Goal: Navigation & Orientation: Find specific page/section

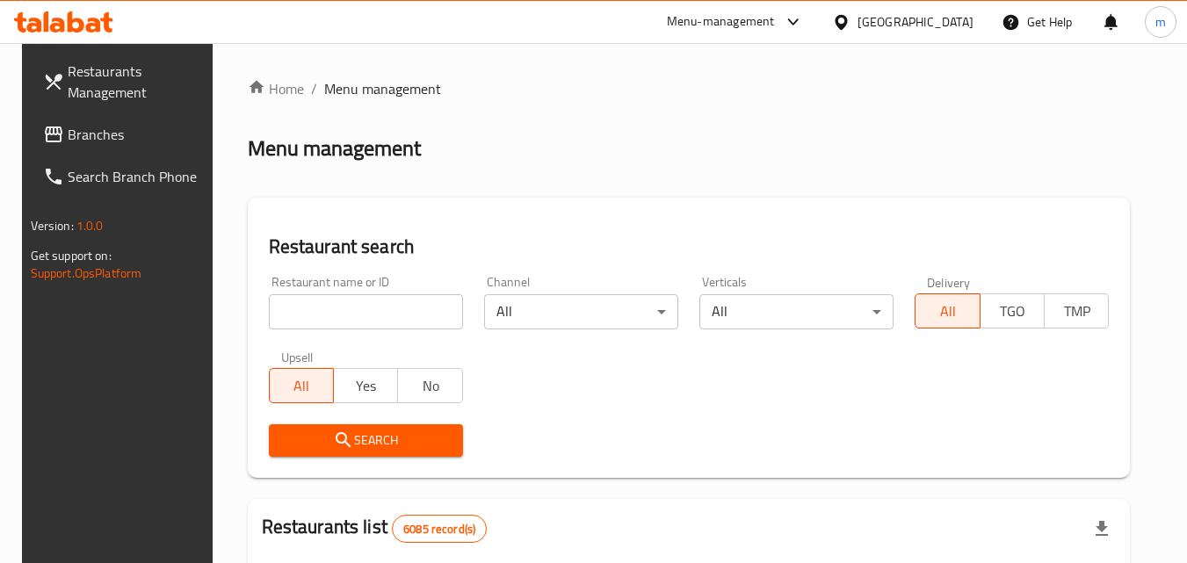
click at [72, 134] on span "Branches" at bounding box center [137, 134] width 139 height 21
click at [87, 129] on span "Branches" at bounding box center [137, 134] width 139 height 21
click at [942, 19] on div "[GEOGRAPHIC_DATA]" at bounding box center [915, 21] width 116 height 19
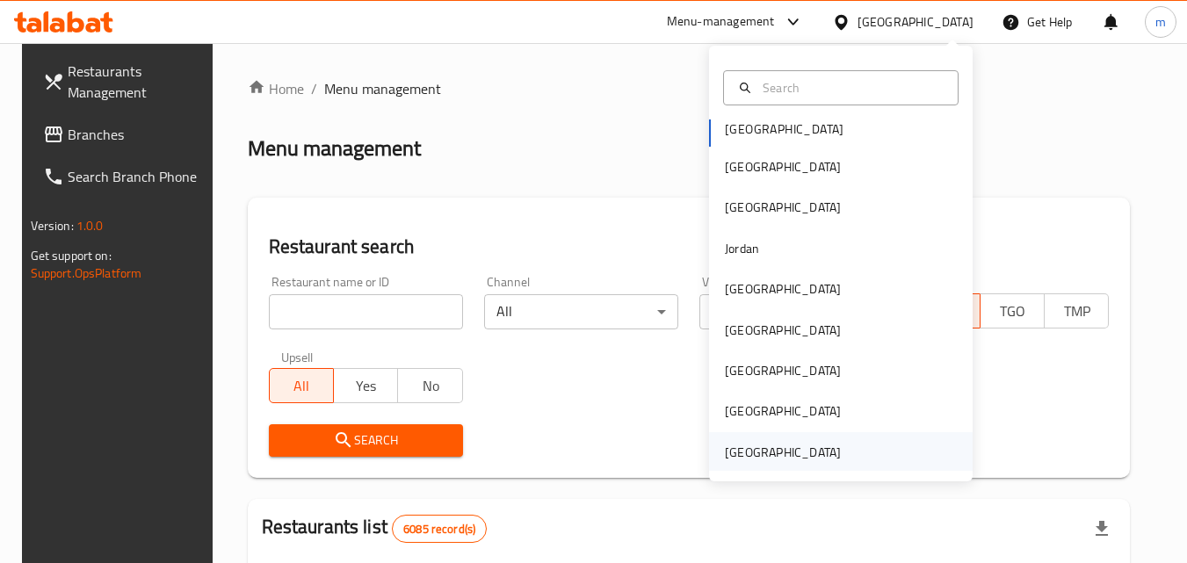
scroll to position [10, 0]
click at [794, 458] on div "United Arab Emirates" at bounding box center [783, 450] width 116 height 19
